Goal: Book appointment/travel/reservation

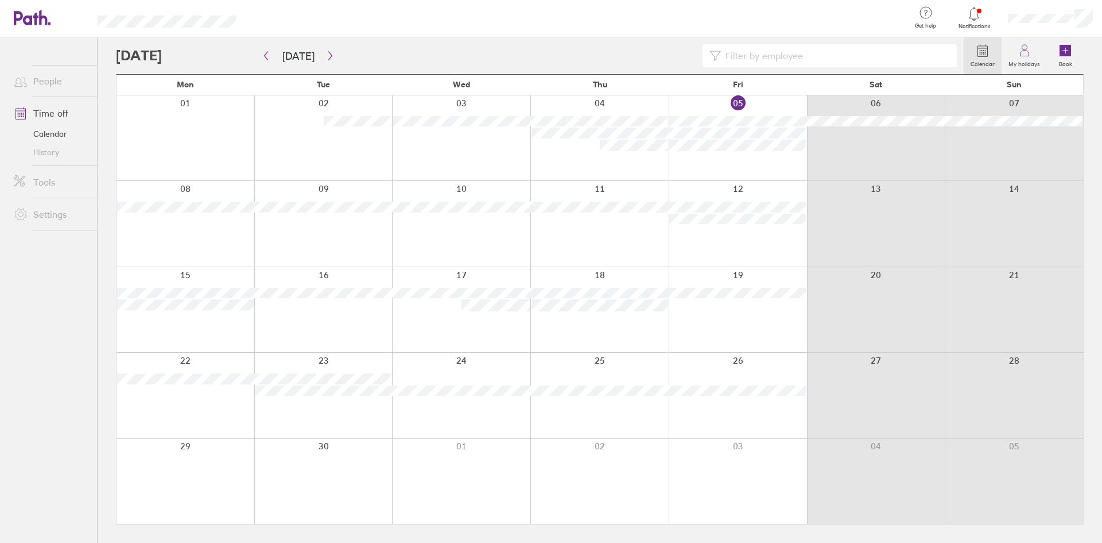
click at [301, 235] on div at bounding box center [323, 223] width 138 height 85
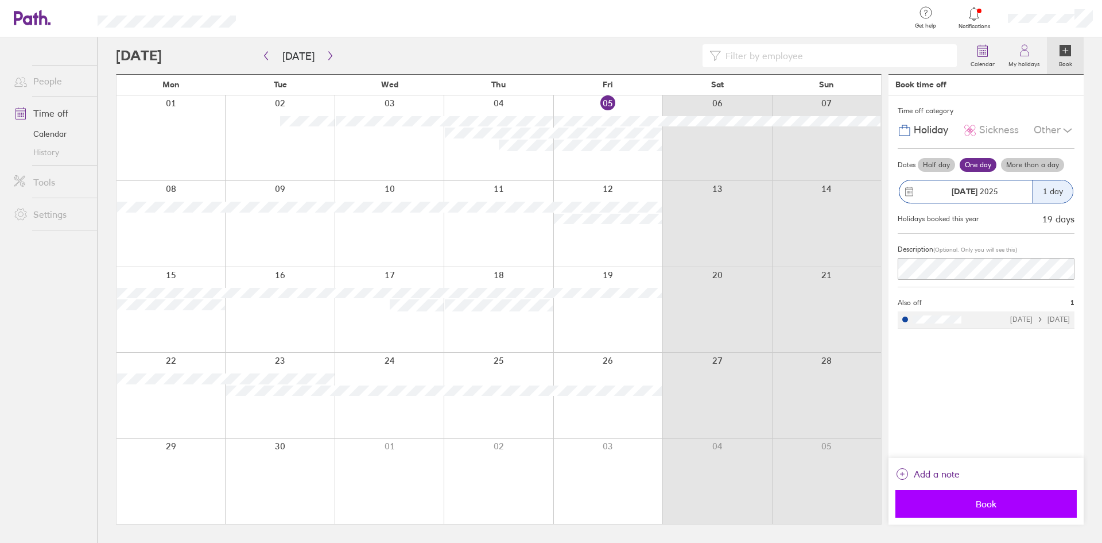
click at [1012, 505] on span "Book" at bounding box center [986, 503] width 165 height 10
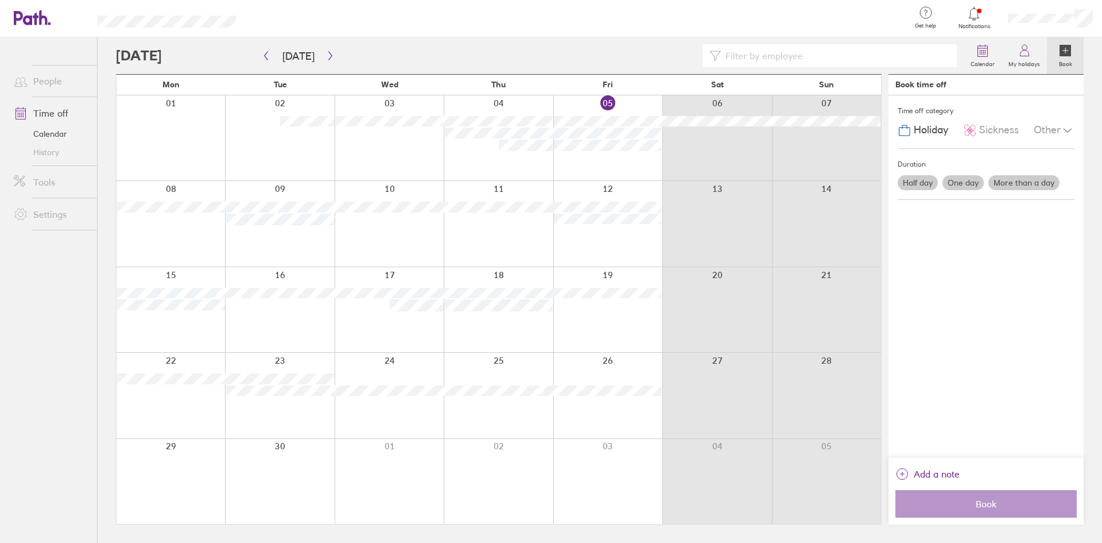
click at [520, 239] on div at bounding box center [498, 223] width 109 height 85
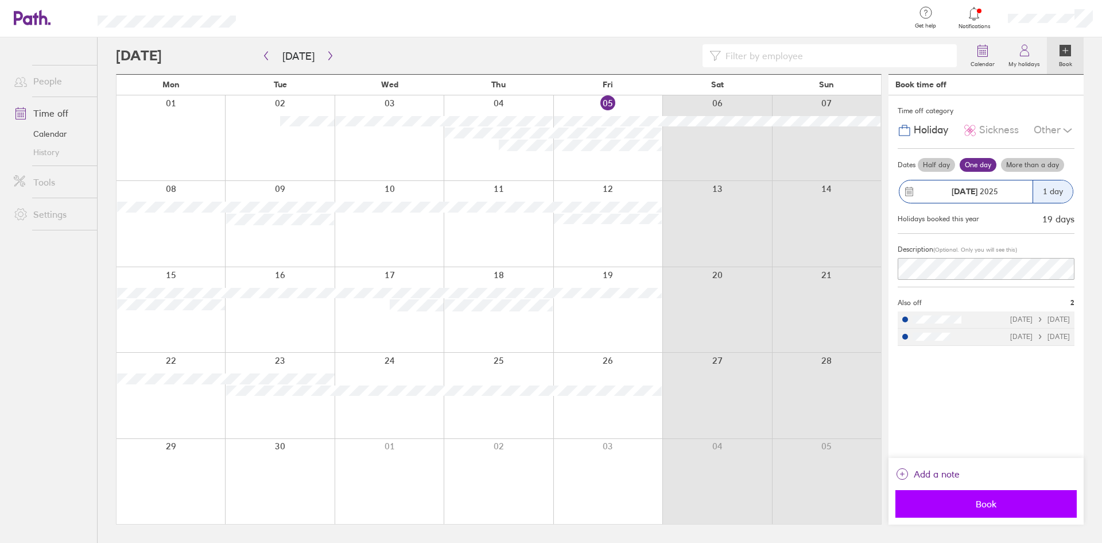
click at [1004, 502] on span "Book" at bounding box center [986, 503] width 165 height 10
